Goal: Task Accomplishment & Management: Manage account settings

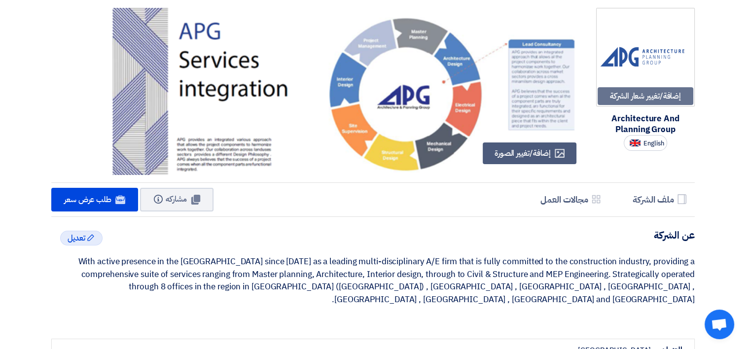
click at [677, 62] on div "إضافة/تغيير شعار الشركة Image Architecture And Planning Group English Profile إ…" at bounding box center [373, 351] width 746 height 703
